Goal: Task Accomplishment & Management: Use online tool/utility

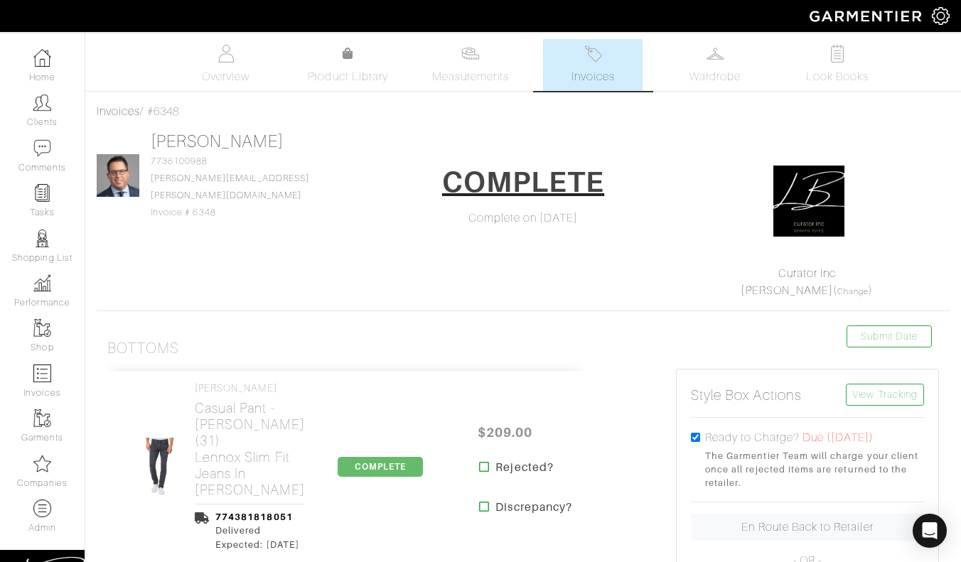
click at [572, 84] on span "Invoices" at bounding box center [593, 76] width 43 height 17
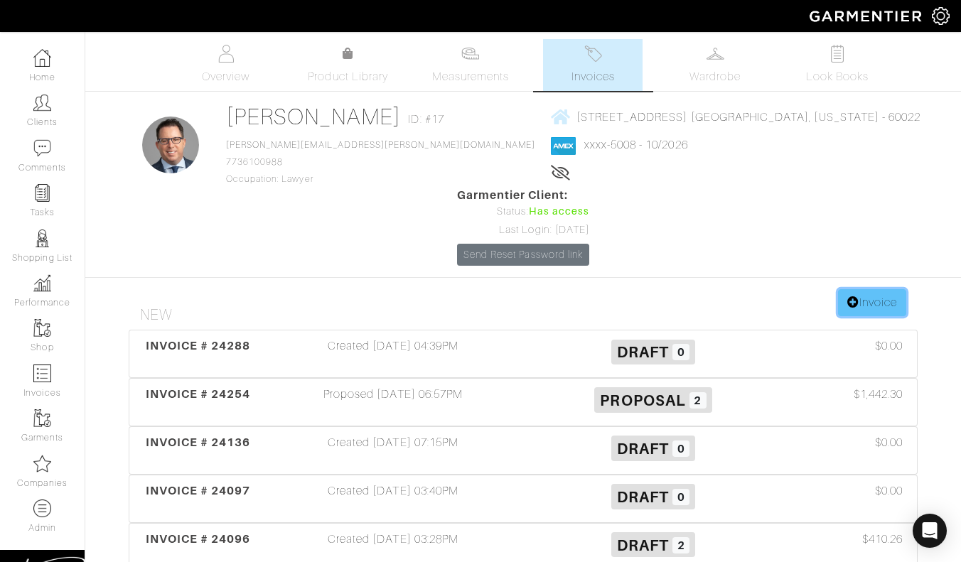
click at [862, 289] on link "Invoice" at bounding box center [872, 302] width 68 height 27
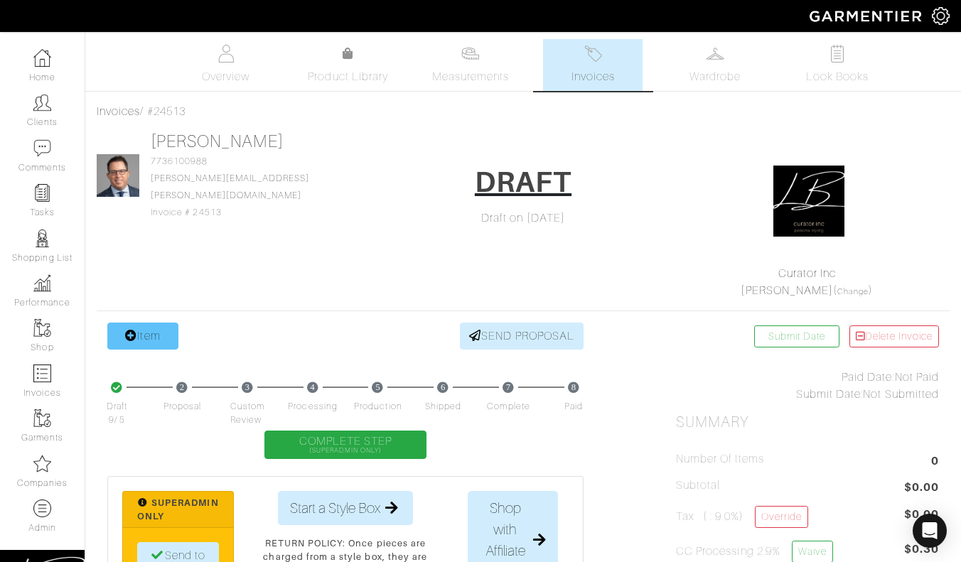
click at [140, 339] on link "Item" at bounding box center [142, 336] width 71 height 27
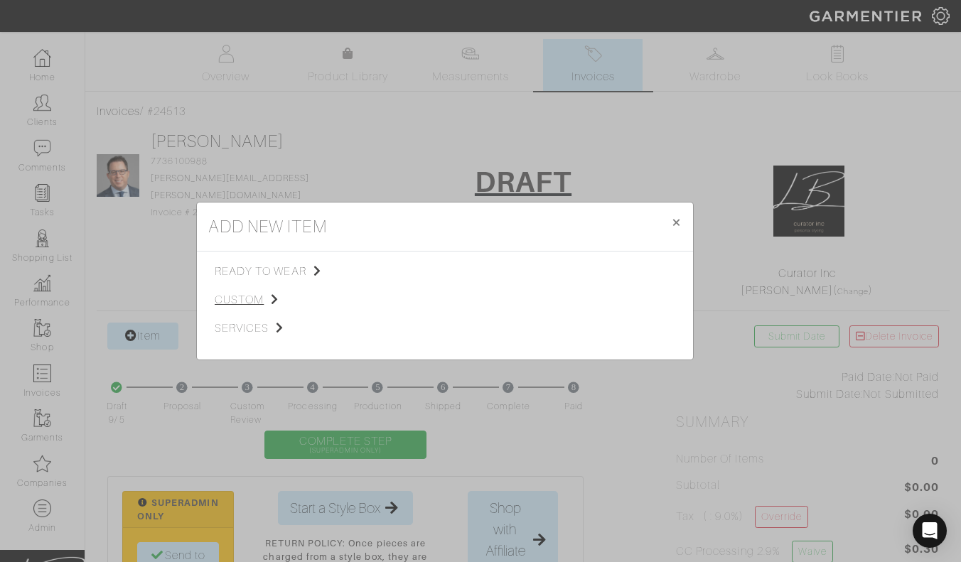
click at [261, 306] on span "custom" at bounding box center [286, 299] width 143 height 17
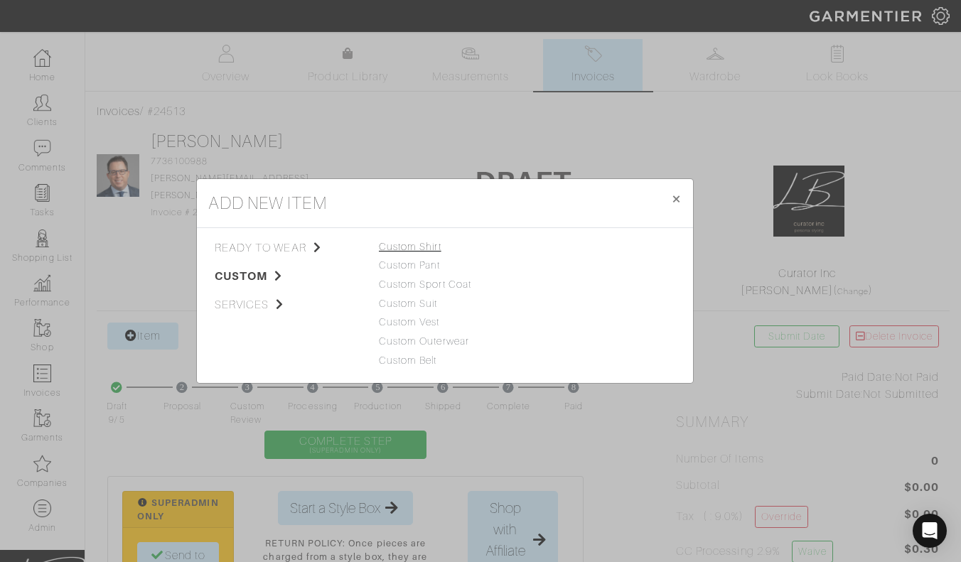
click at [409, 242] on link "Custom Shirt" at bounding box center [410, 246] width 63 height 11
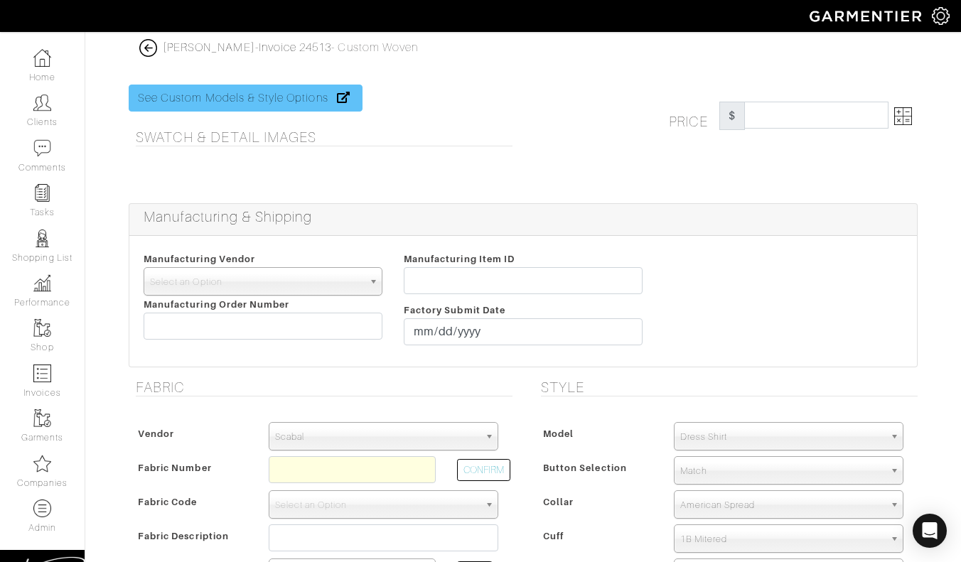
click at [311, 102] on link "See Custom Models & Style Options" at bounding box center [246, 98] width 234 height 27
